Goal: Task Accomplishment & Management: Use online tool/utility

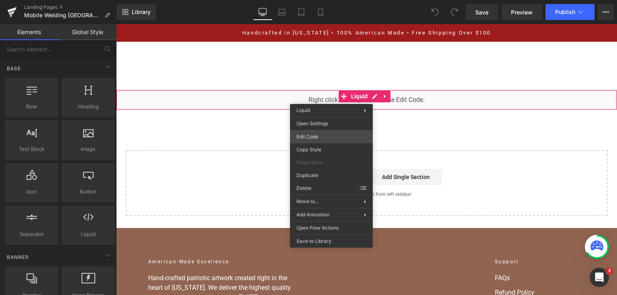
click at [331, 0] on div "You are previewing how the will restyle your page. You can not edit Elements in…" at bounding box center [308, 0] width 617 height 0
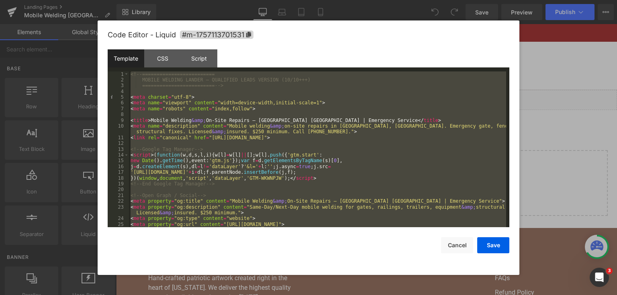
drag, startPoint x: 311, startPoint y: 103, endPoint x: 280, endPoint y: 96, distance: 32.5
click at [280, 96] on div "<!-- ========================= MOBILE WELDING LANDER — QUALIFIED LEADS VERSION …" at bounding box center [317, 150] width 377 height 156
click at [559, 100] on div at bounding box center [308, 147] width 617 height 295
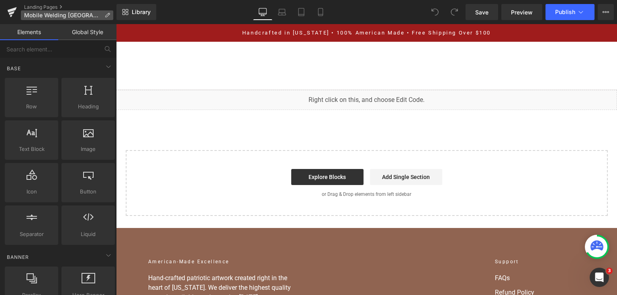
click at [35, 11] on p "Mobile Welding Nashville" at bounding box center [67, 15] width 92 height 10
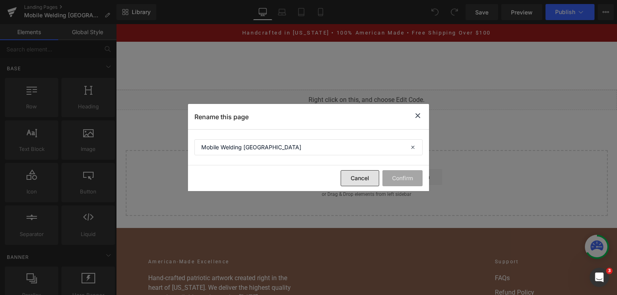
click at [356, 172] on button "Cancel" at bounding box center [360, 178] width 39 height 16
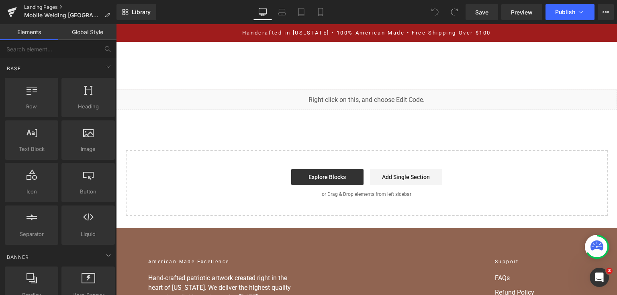
click at [28, 6] on link "Landing Pages" at bounding box center [70, 7] width 92 height 6
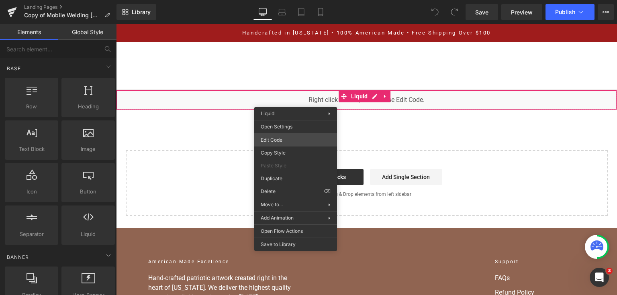
click at [285, 0] on div "You are previewing how the will restyle your page. You can not edit Elements in…" at bounding box center [308, 0] width 617 height 0
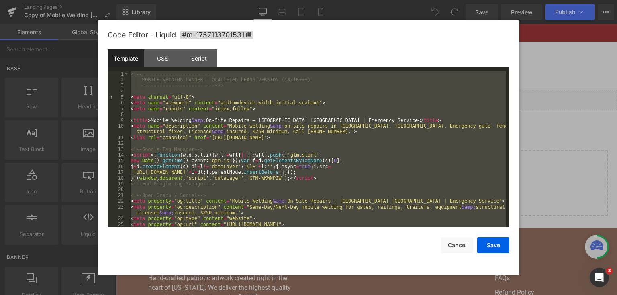
scroll to position [3334, 0]
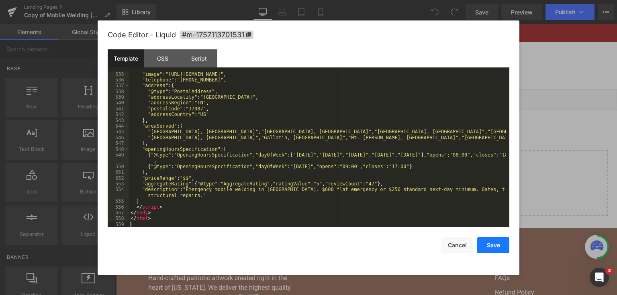
click at [487, 243] on button "Save" at bounding box center [493, 246] width 32 height 16
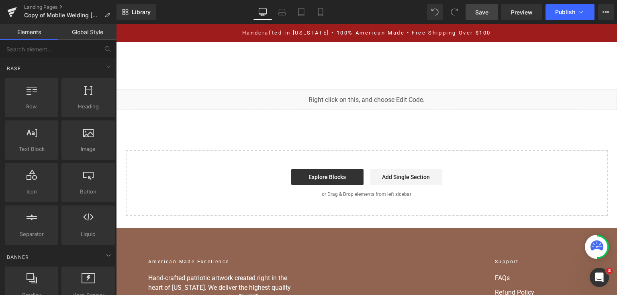
click at [490, 8] on link "Save" at bounding box center [482, 12] width 33 height 16
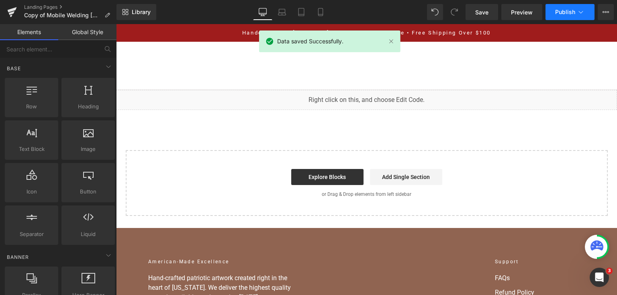
click at [555, 10] on button "Publish" at bounding box center [570, 12] width 49 height 16
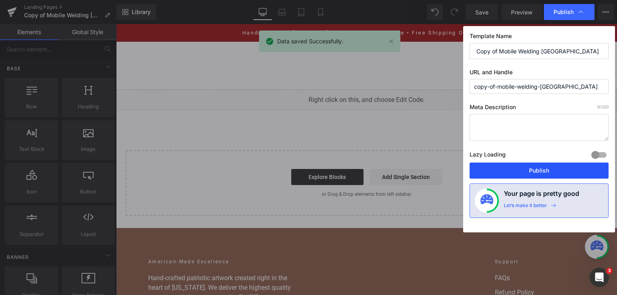
click at [504, 172] on button "Publish" at bounding box center [539, 171] width 139 height 16
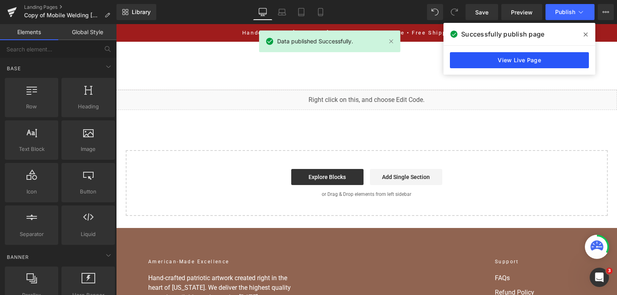
click at [557, 60] on link "View Live Page" at bounding box center [519, 60] width 139 height 16
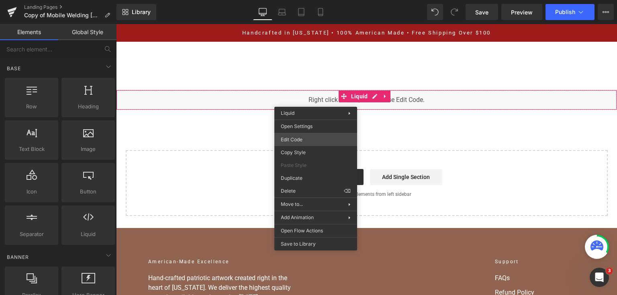
click at [310, 0] on div "You are previewing how the will restyle your page. You can not edit Elements in…" at bounding box center [308, 0] width 617 height 0
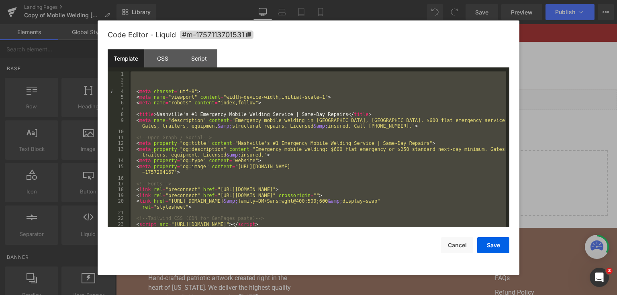
click at [610, 90] on div at bounding box center [308, 147] width 617 height 295
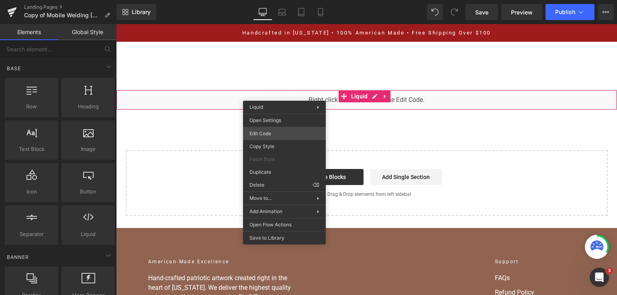
click at [288, 0] on div "You are previewing how the will restyle your page. You can not edit Elements in…" at bounding box center [308, 0] width 617 height 0
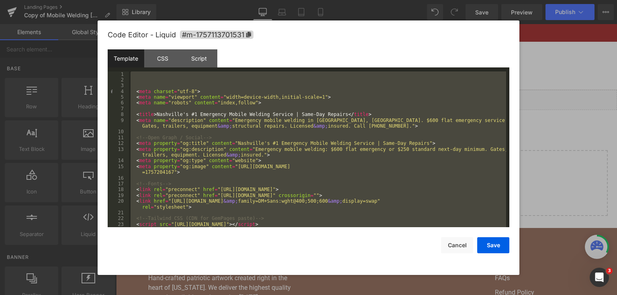
scroll to position [3623, 0]
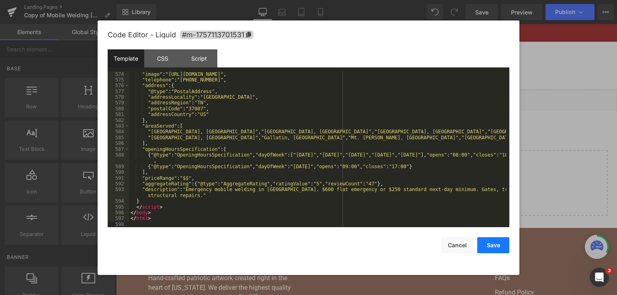
click at [498, 249] on button "Save" at bounding box center [493, 246] width 32 height 16
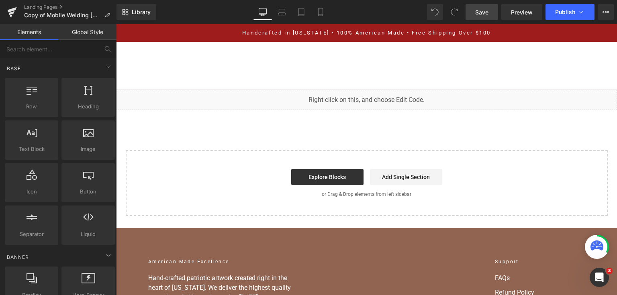
click at [491, 12] on link "Save" at bounding box center [482, 12] width 33 height 16
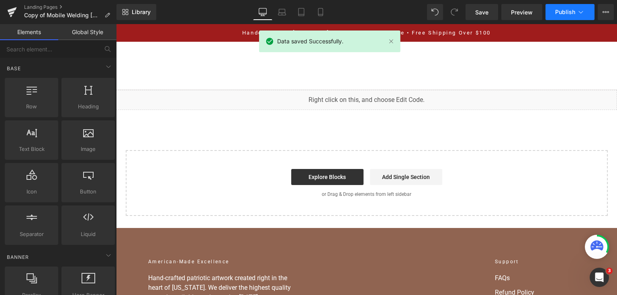
click at [562, 16] on button "Publish" at bounding box center [570, 12] width 49 height 16
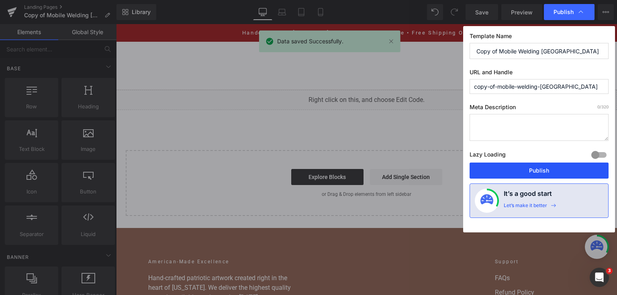
click at [522, 163] on button "Publish" at bounding box center [539, 171] width 139 height 16
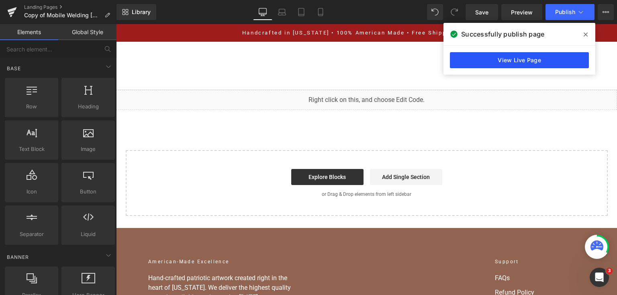
click at [475, 53] on link "View Live Page" at bounding box center [519, 60] width 139 height 16
